Goal: Contribute content: Add original content to the website for others to see

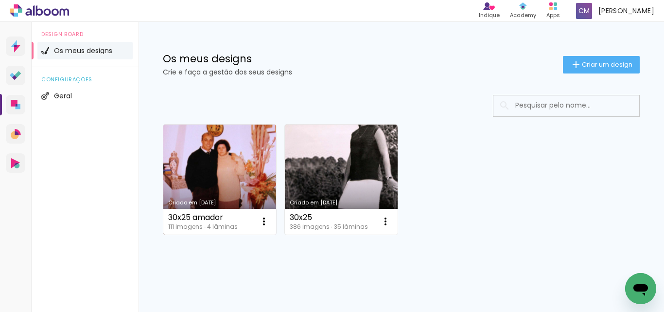
click at [234, 170] on link "Criado em [DATE]" at bounding box center [219, 179] width 113 height 110
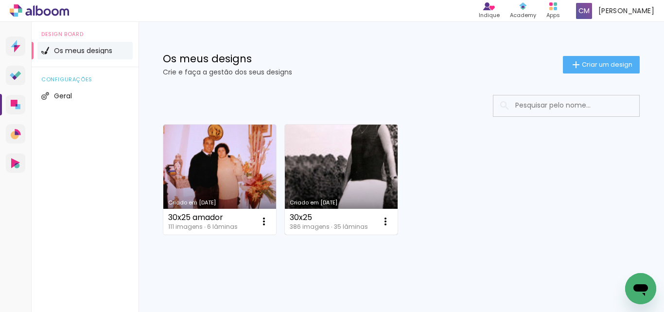
click at [374, 148] on link "Criado em [DATE]" at bounding box center [341, 179] width 113 height 110
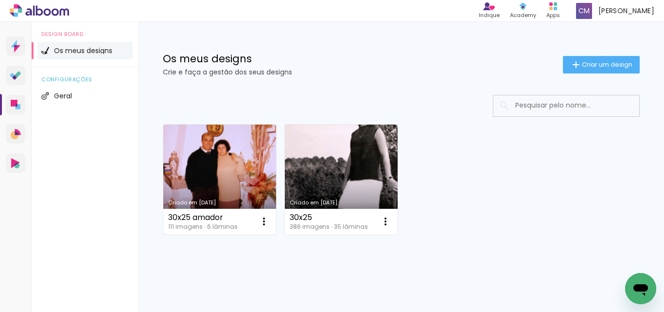
click at [189, 163] on link "[PERSON_NAME] [DATE]" at bounding box center [219, 179] width 113 height 110
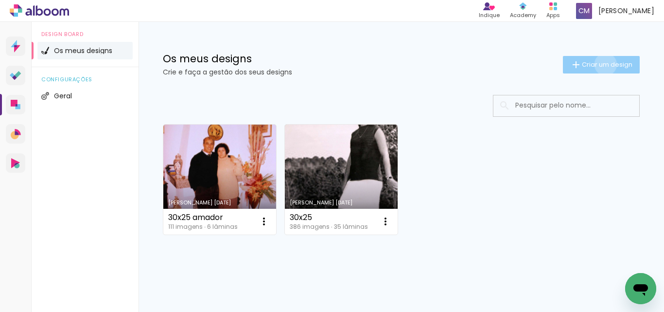
click at [596, 64] on span "Criar um design" at bounding box center [607, 64] width 51 height 6
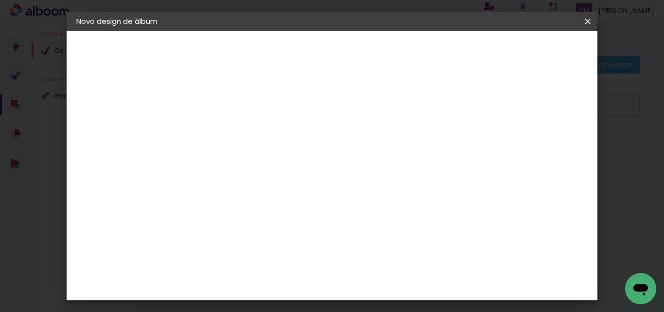
click at [235, 131] on input at bounding box center [235, 130] width 0 height 15
type input "30x50 3"
type paper-input "30x50 3"
click at [0, 0] on slot "Avançar" at bounding box center [0, 0] width 0 height 0
click at [378, 144] on paper-item "Tamanho Livre" at bounding box center [340, 149] width 73 height 25
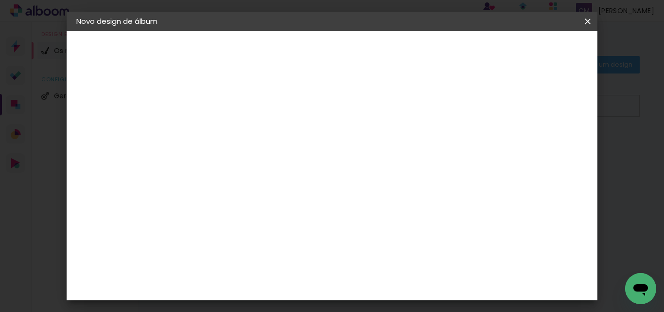
click at [0, 0] on slot "Avançar" at bounding box center [0, 0] width 0 height 0
drag, startPoint x: 396, startPoint y: 262, endPoint x: 349, endPoint y: 268, distance: 46.5
click at [352, 268] on div "cm" at bounding box center [391, 263] width 280 height 34
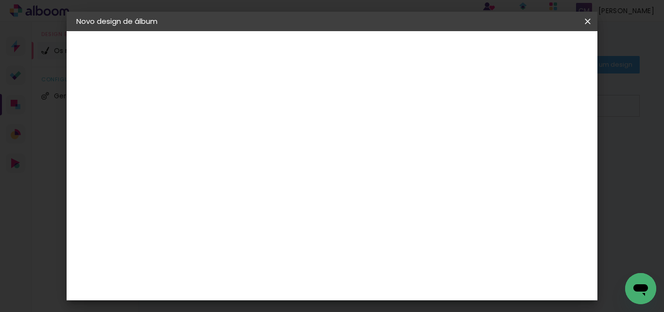
type input "50"
type paper-input "50"
click at [500, 55] on span "Iniciar design" at bounding box center [477, 51] width 44 height 7
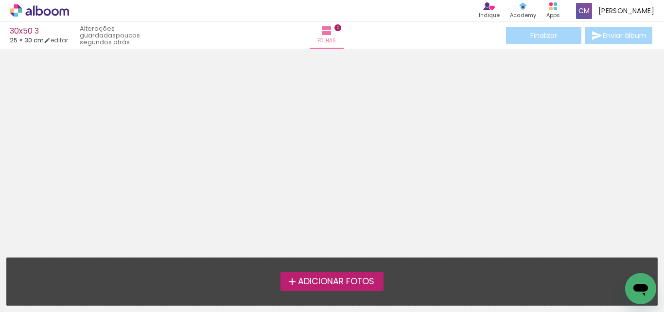
click at [358, 286] on span "Adicionar Fotos" at bounding box center [336, 281] width 76 height 9
click at [0, 0] on input "file" at bounding box center [0, 0] width 0 height 0
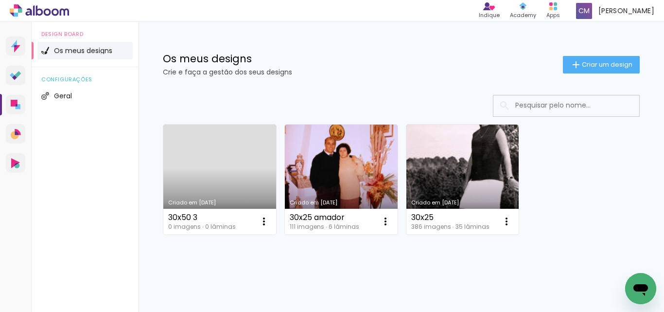
click at [223, 156] on link "Criado em [DATE]" at bounding box center [219, 179] width 113 height 110
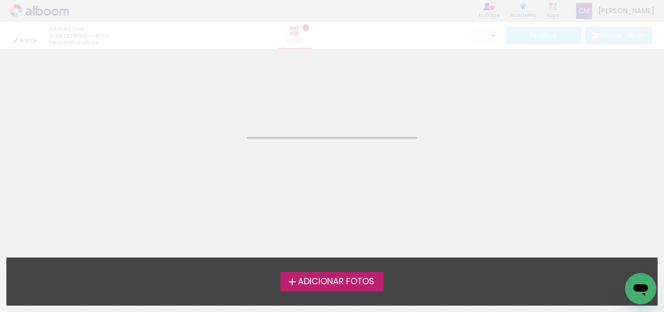
click at [337, 277] on span "Adicionar Fotos" at bounding box center [336, 281] width 76 height 9
click at [0, 0] on input "file" at bounding box center [0, 0] width 0 height 0
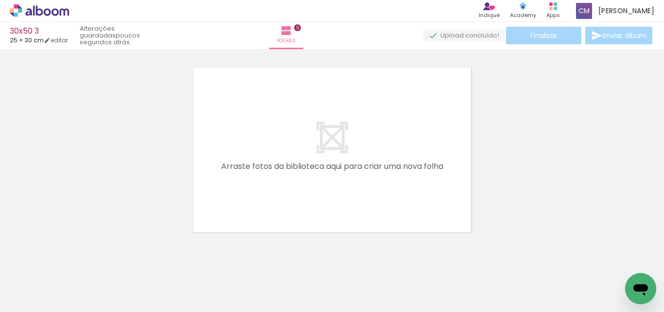
click at [38, 299] on span "Adicionar Fotos" at bounding box center [34, 298] width 29 height 11
click at [0, 0] on input "file" at bounding box center [0, 0] width 0 height 0
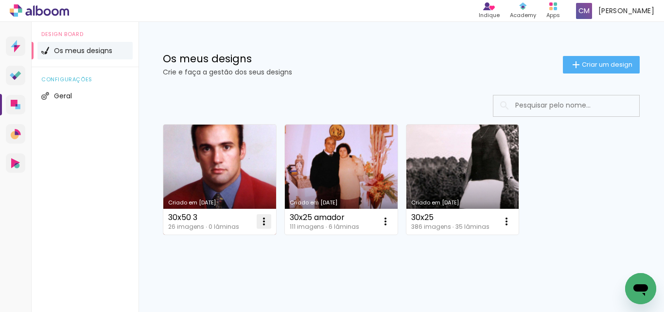
click at [266, 222] on iron-icon at bounding box center [264, 221] width 12 height 12
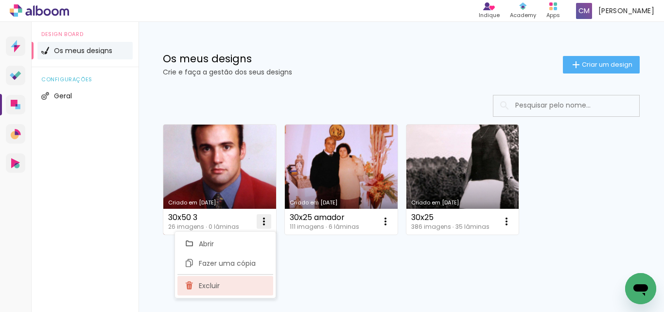
click at [210, 284] on span "Excluir" at bounding box center [209, 285] width 21 height 7
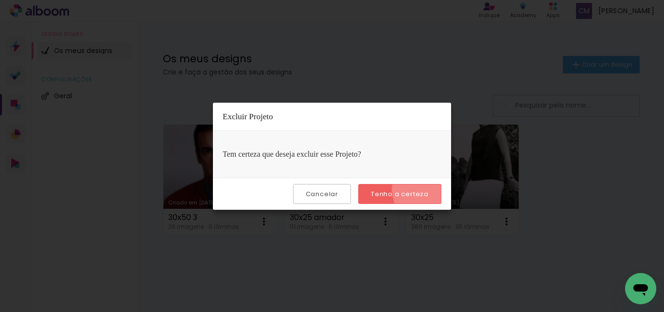
click at [434, 189] on paper-button "Tenho a certeza" at bounding box center [399, 194] width 83 height 20
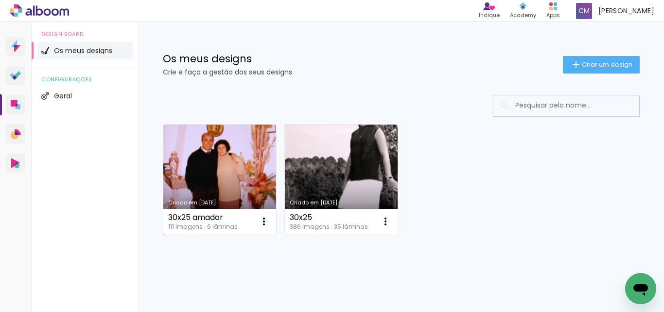
click at [225, 169] on link "Criado em [DATE]" at bounding box center [219, 179] width 113 height 110
